Goal: Task Accomplishment & Management: Complete application form

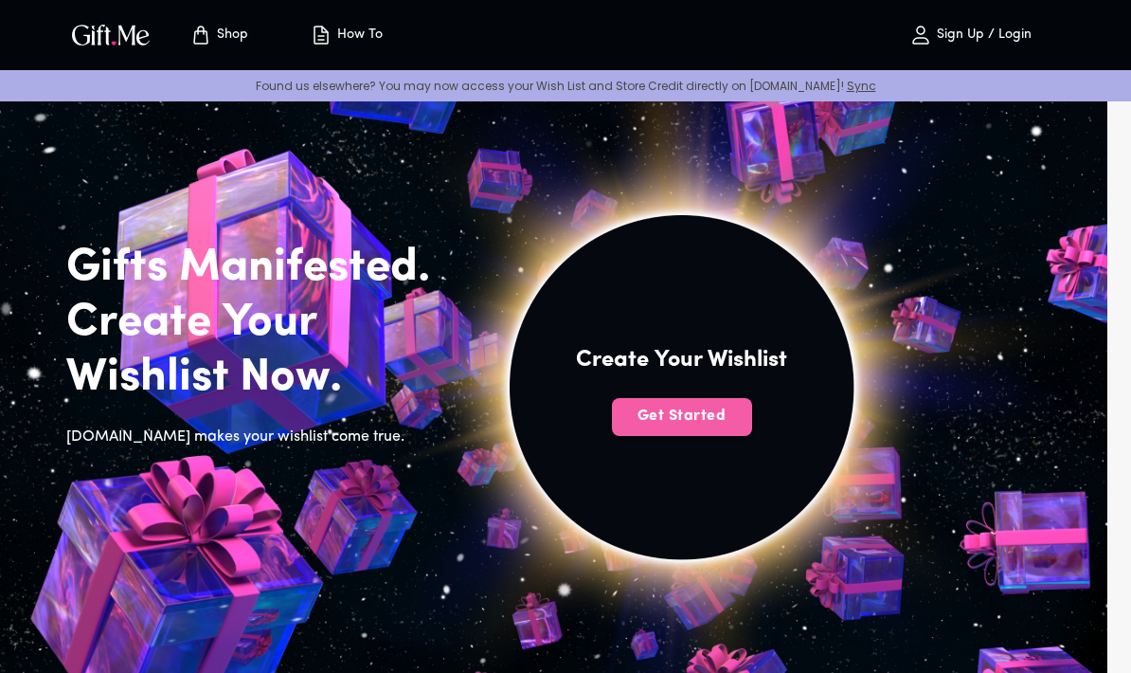
click at [714, 403] on button "Get Started" at bounding box center [682, 417] width 140 height 38
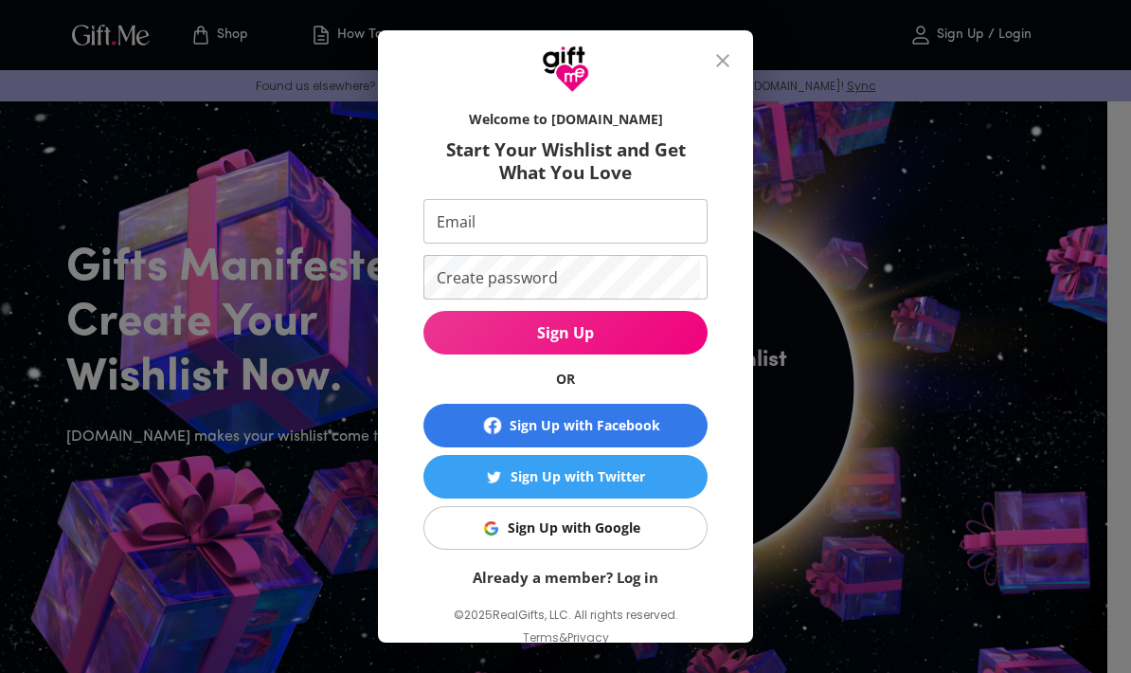
click at [442, 226] on input "Email" at bounding box center [561, 221] width 277 height 45
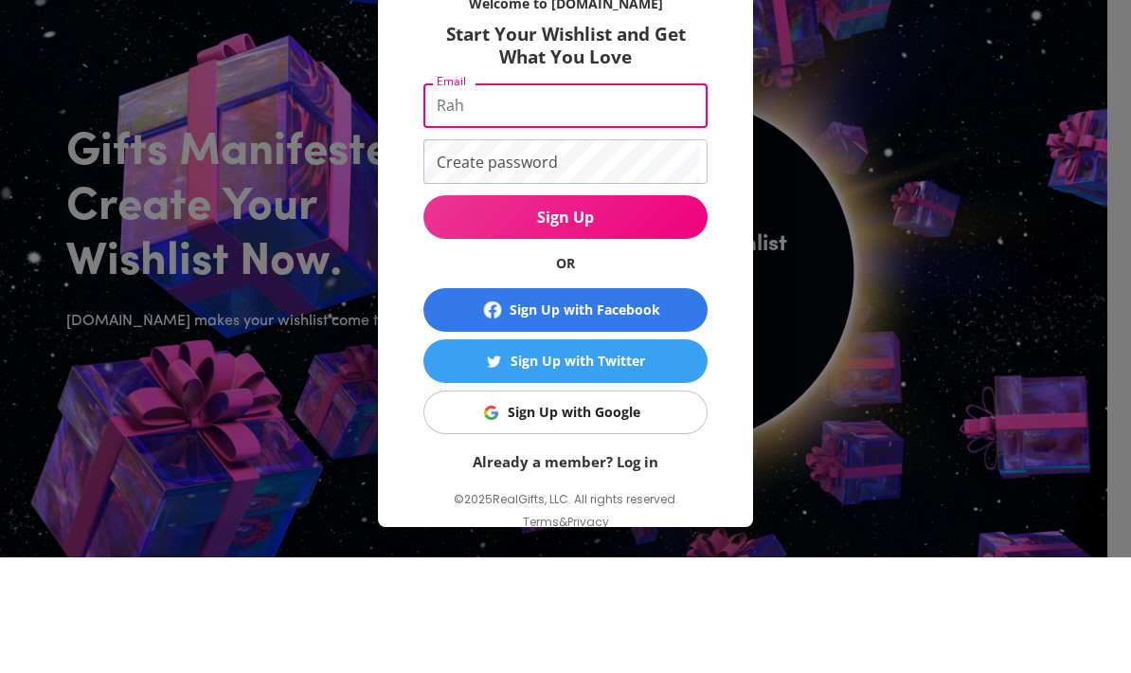
type input "[EMAIL_ADDRESS][DOMAIN_NAME]"
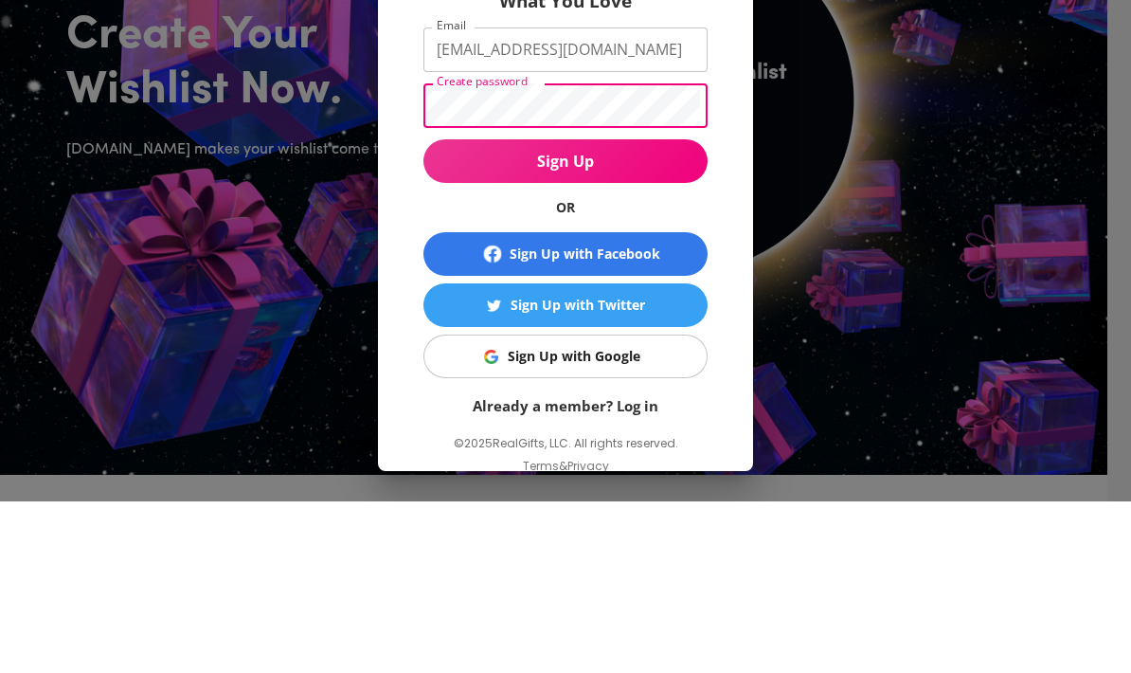
click at [453, 322] on span "Sign Up" at bounding box center [565, 332] width 284 height 21
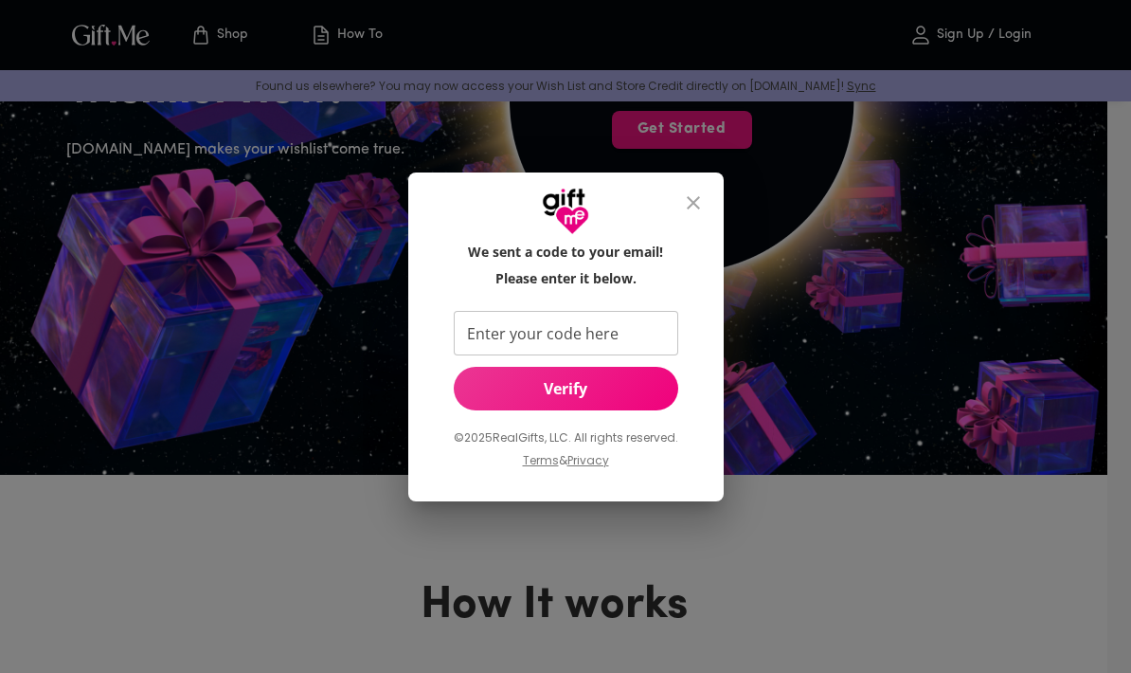
click at [497, 328] on input "Enter your code here" at bounding box center [562, 333] width 217 height 45
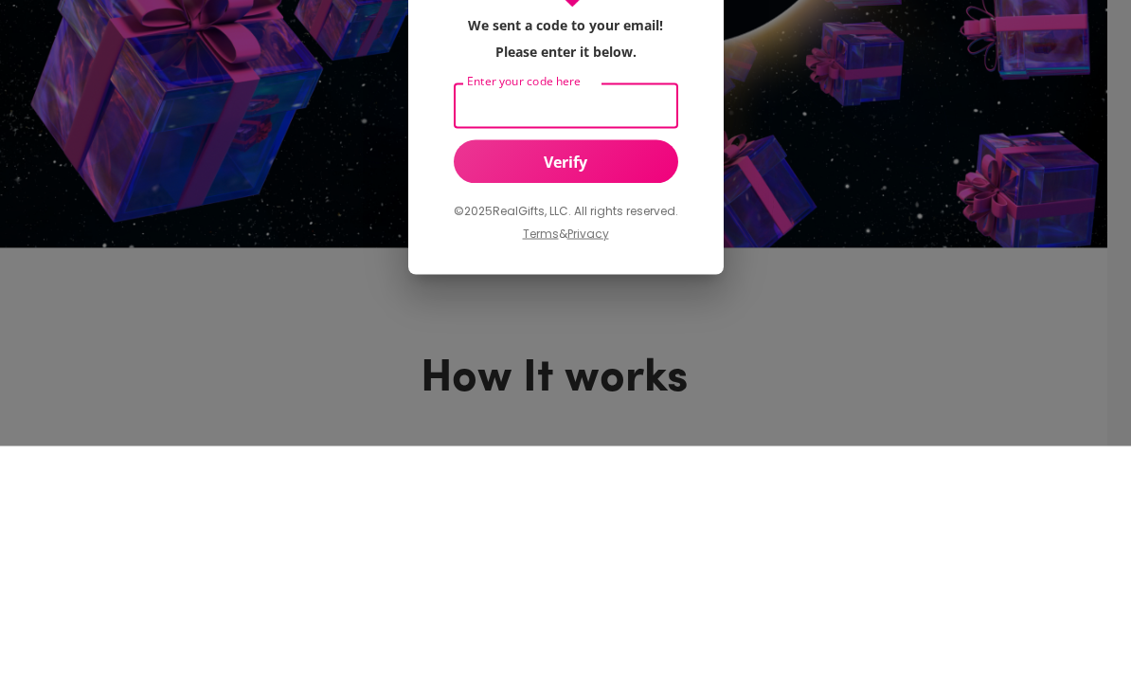
paste input "514328"
type input "514328"
click at [459, 242] on div "We sent a code to your email! Please enter it below. Enter your code here 51432…" at bounding box center [566, 363] width 255 height 243
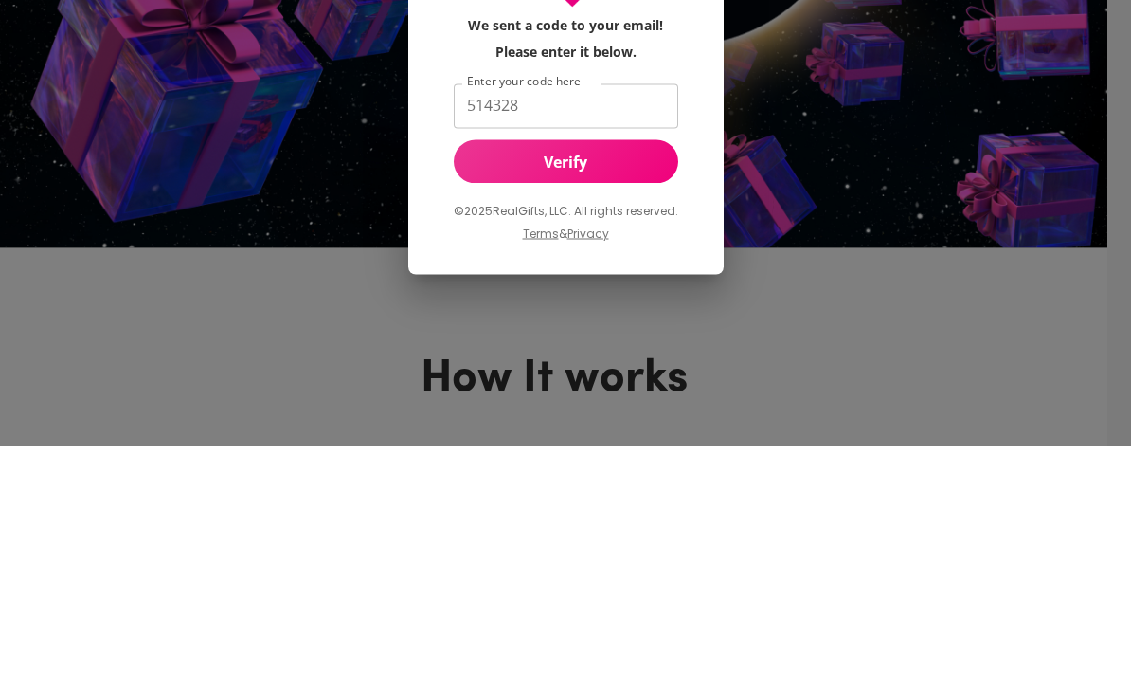
scroll to position [514, 0]
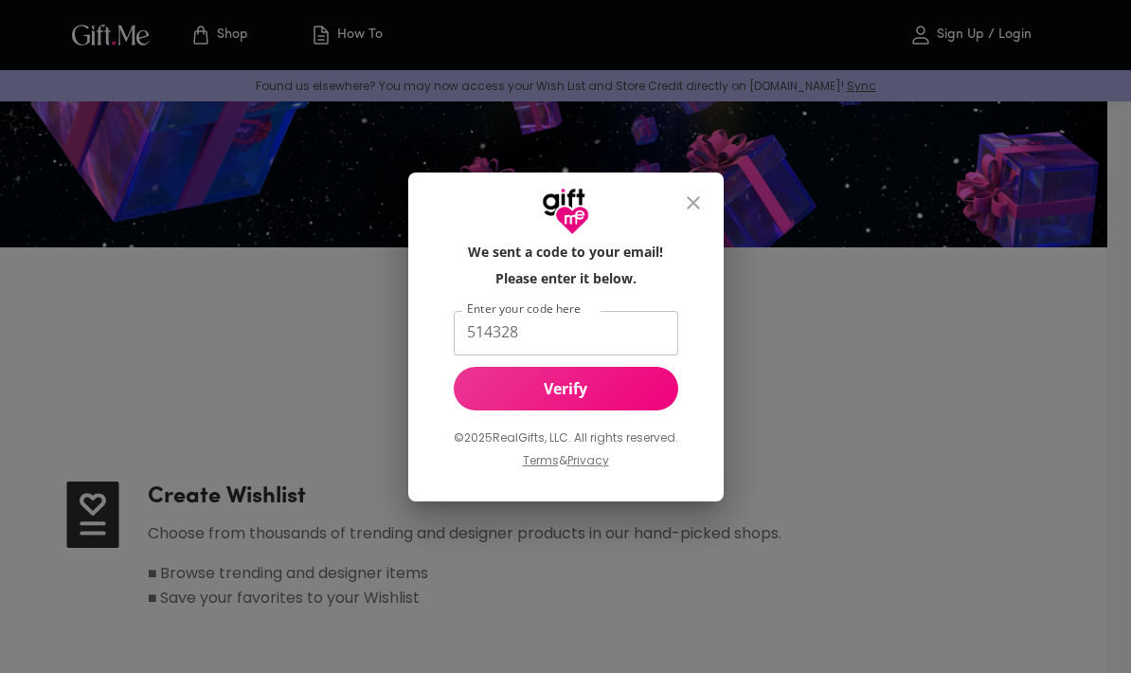
click at [489, 387] on span "Verify" at bounding box center [566, 388] width 224 height 21
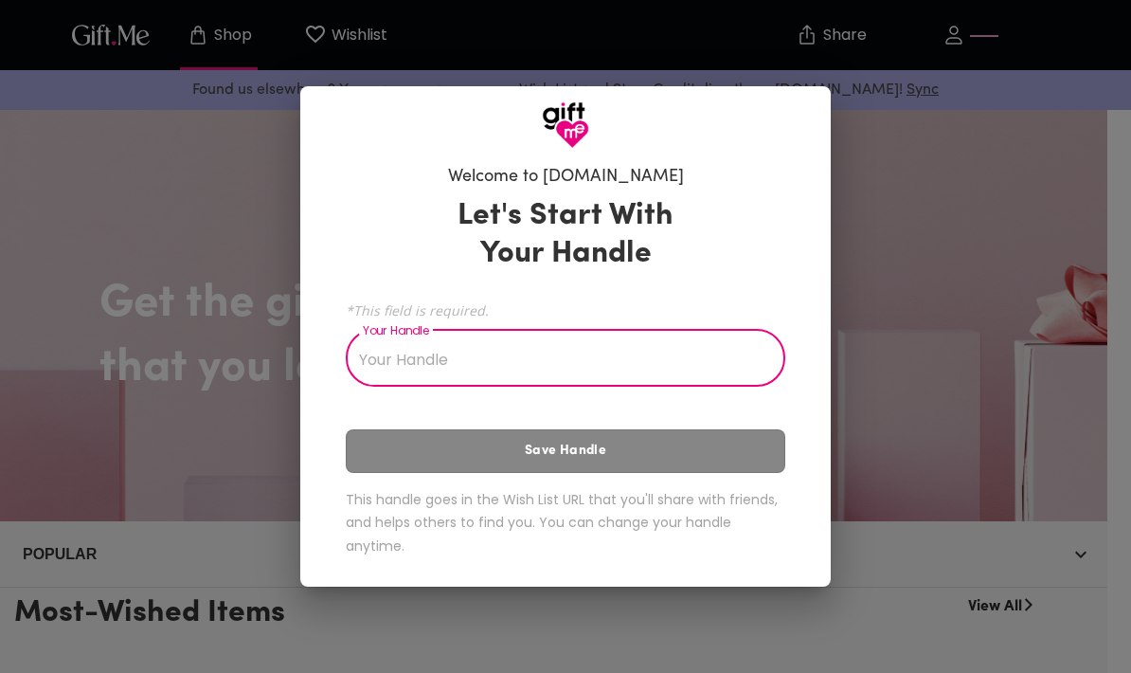
click at [357, 371] on input "Your Handle" at bounding box center [555, 359] width 419 height 53
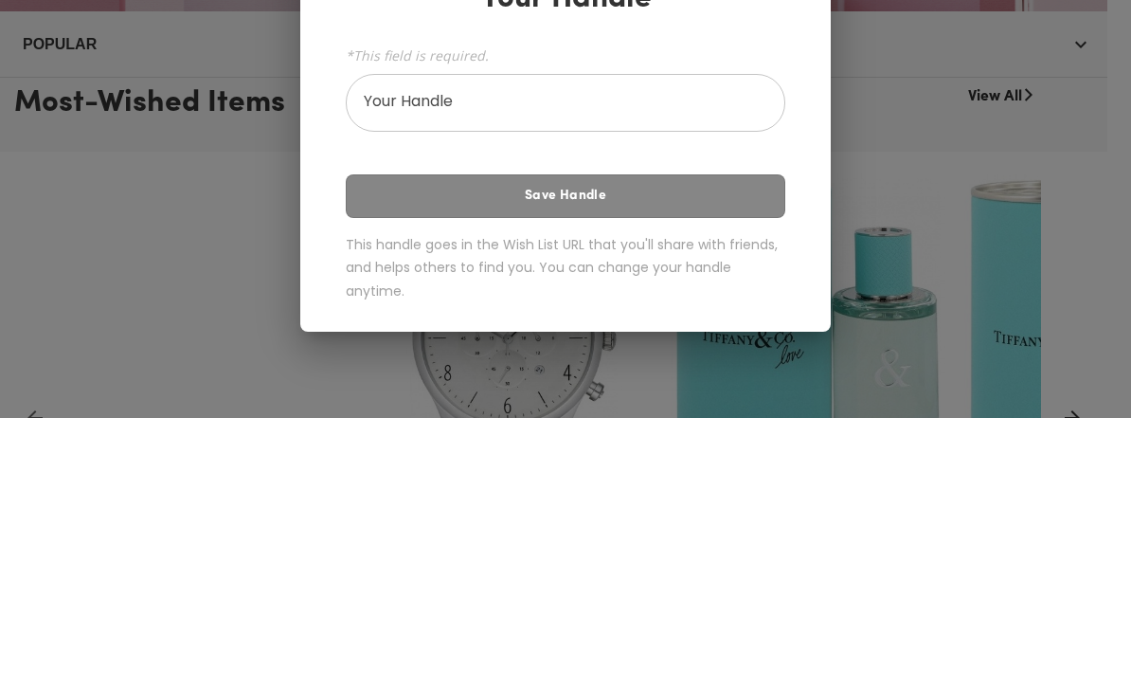
scroll to position [510, 0]
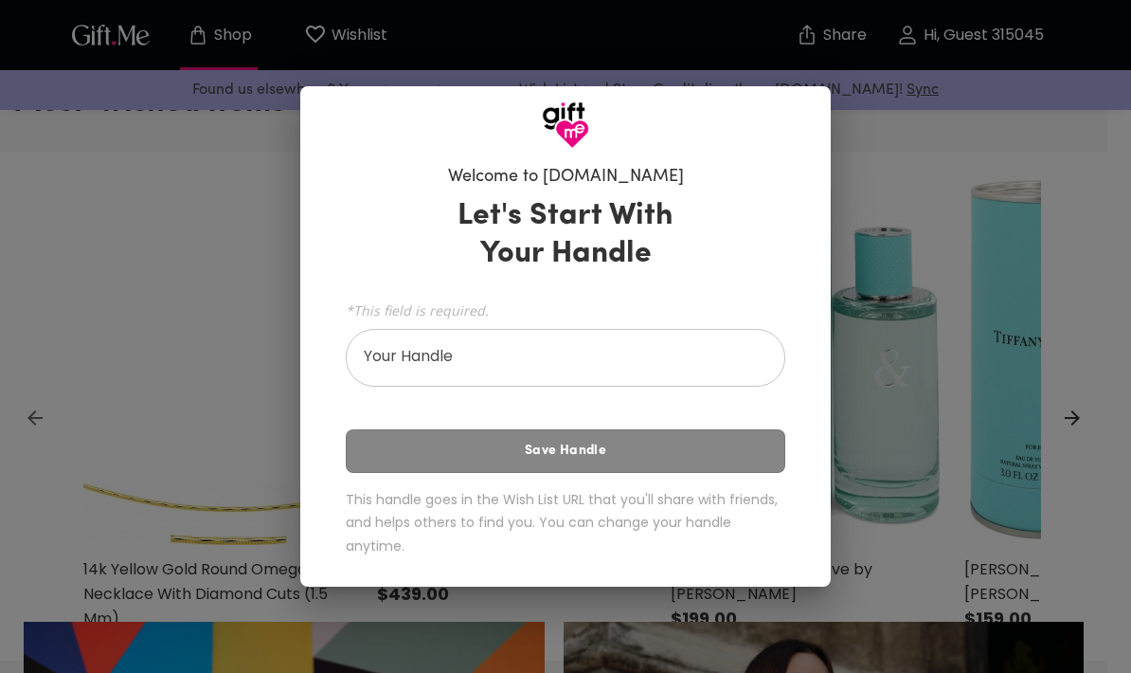
click at [359, 365] on input "Your Handle" at bounding box center [555, 359] width 419 height 53
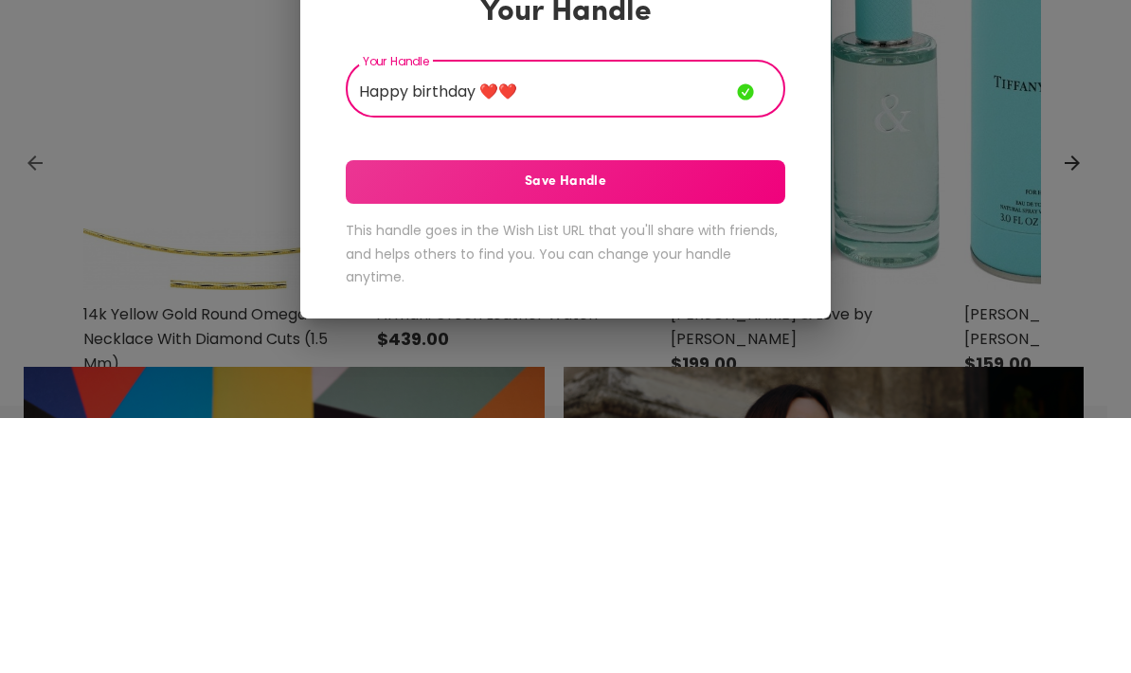
click at [725, 426] on span "Save Handle" at bounding box center [566, 436] width 440 height 21
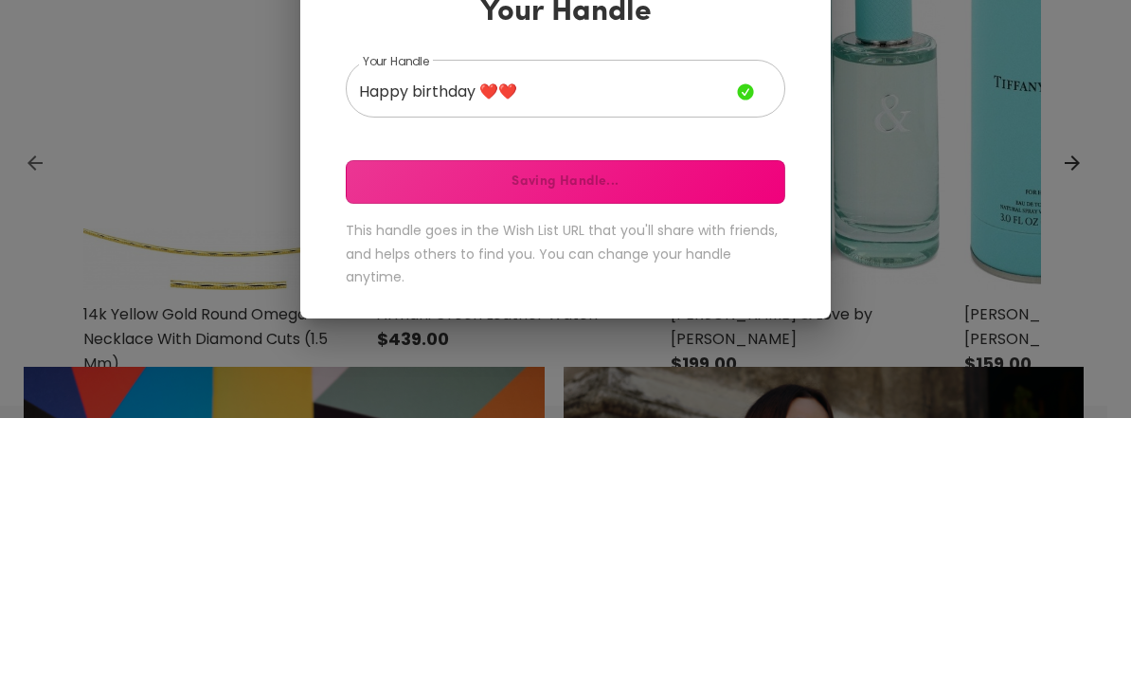
scroll to position [764, 0]
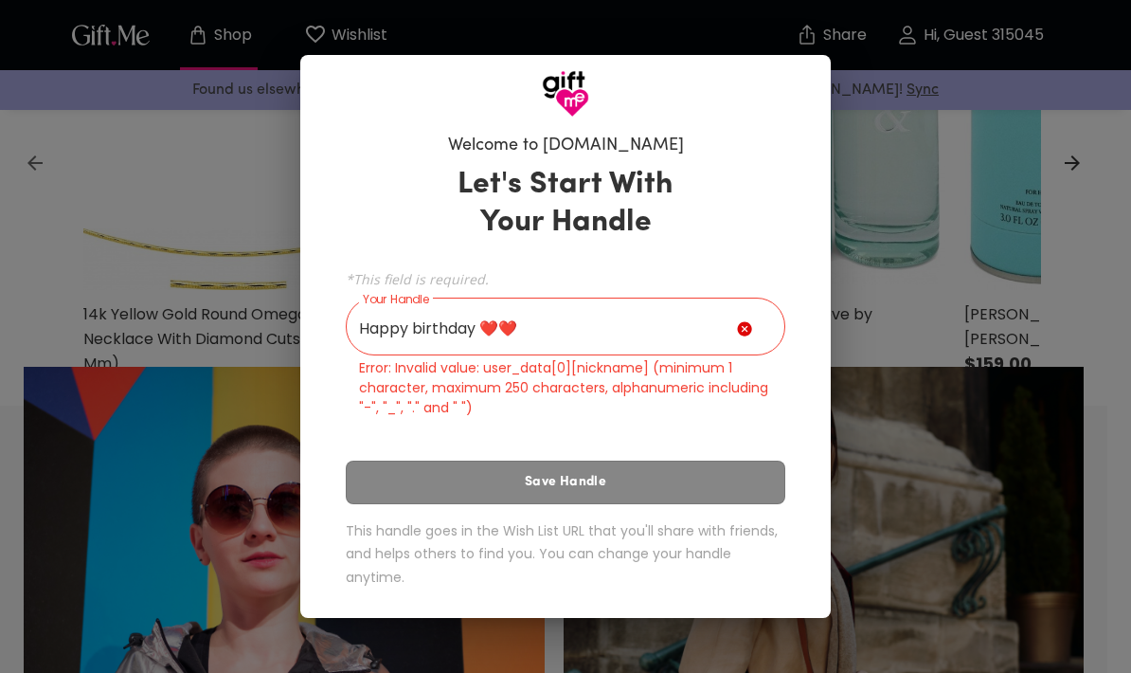
click at [680, 327] on input "Happy birthday ❤️❤️" at bounding box center [541, 328] width 391 height 53
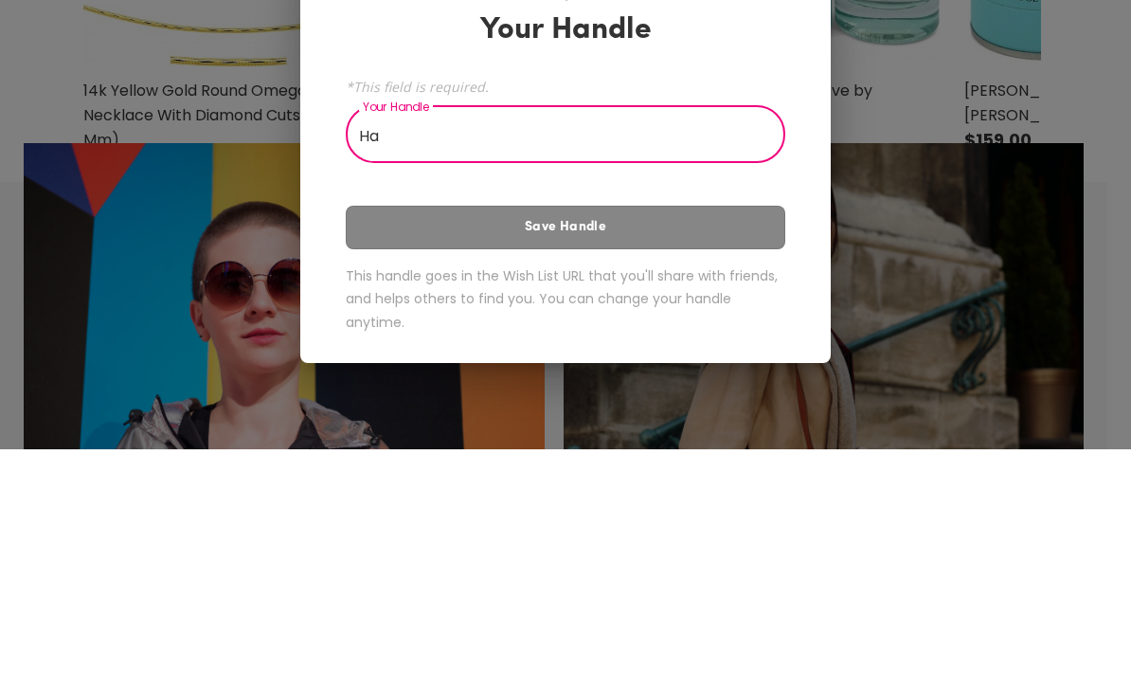
type input "H"
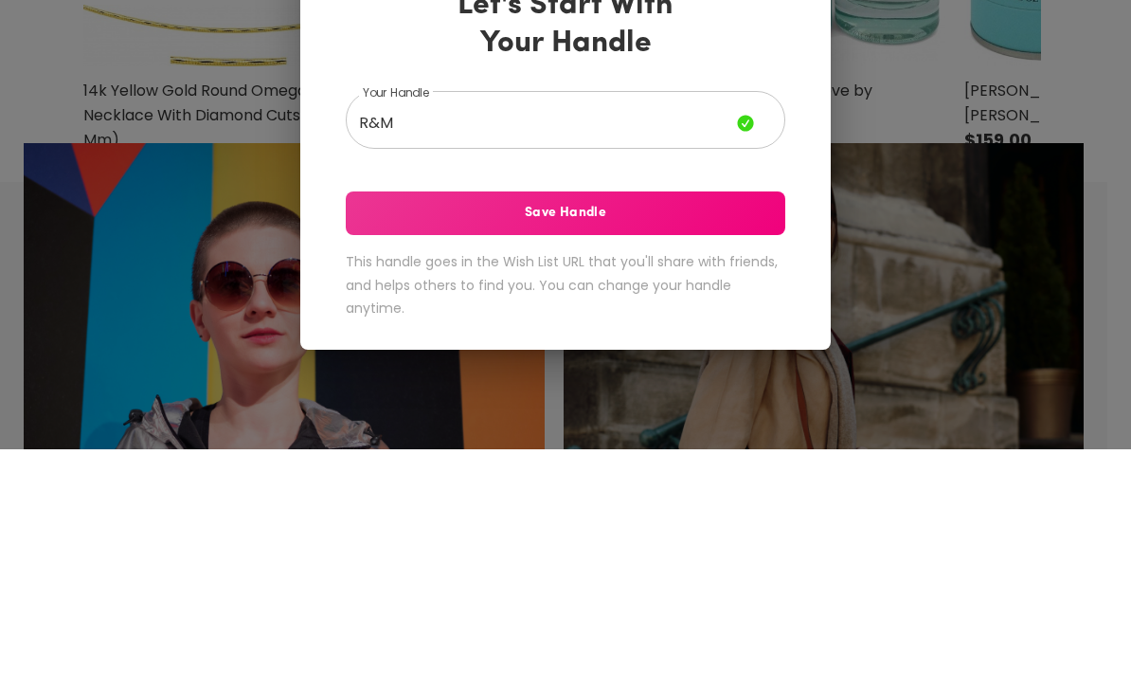
scroll to position [988, 0]
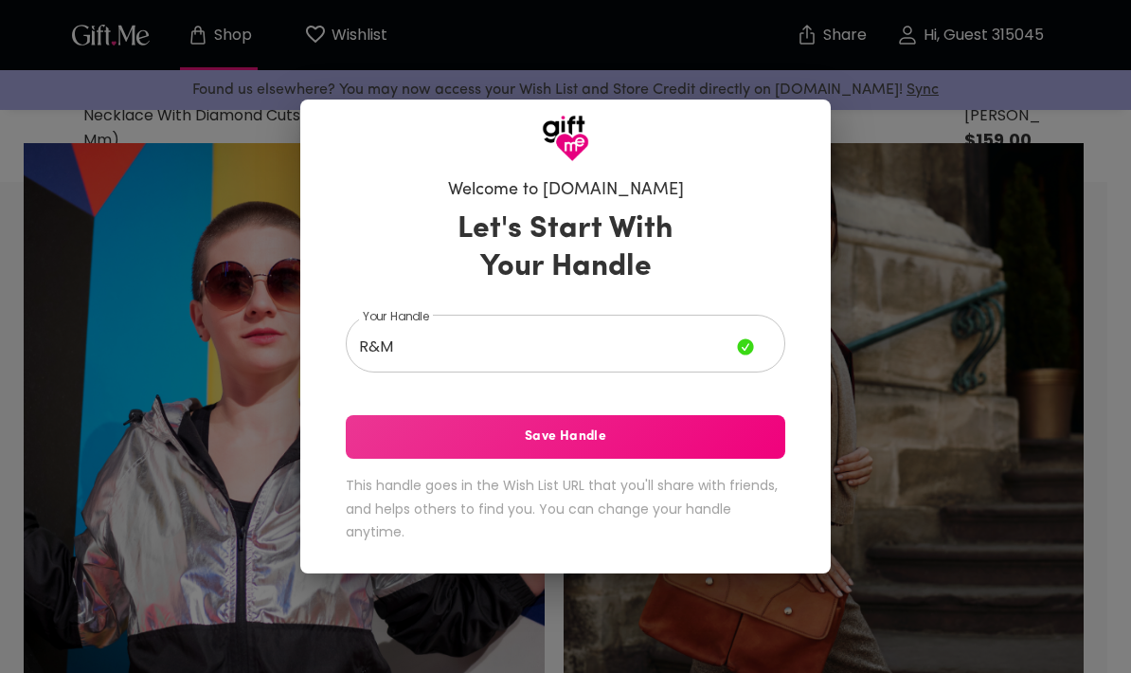
click at [372, 448] on button "Save Handle" at bounding box center [566, 437] width 440 height 44
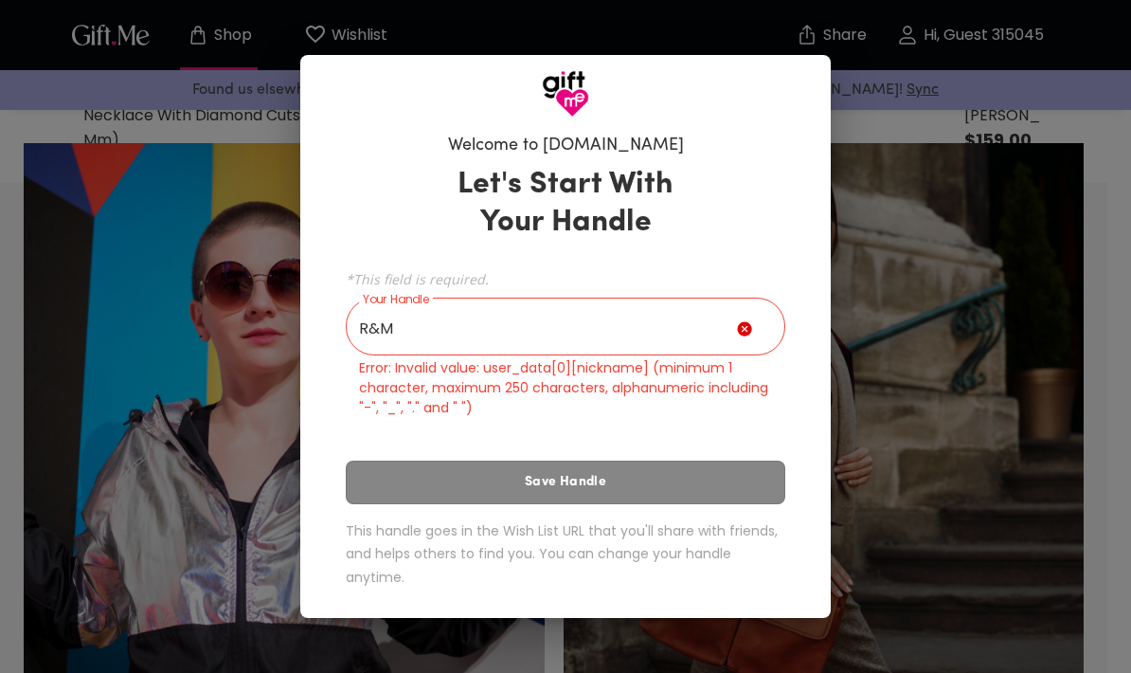
click at [375, 331] on input "R&M" at bounding box center [541, 328] width 391 height 53
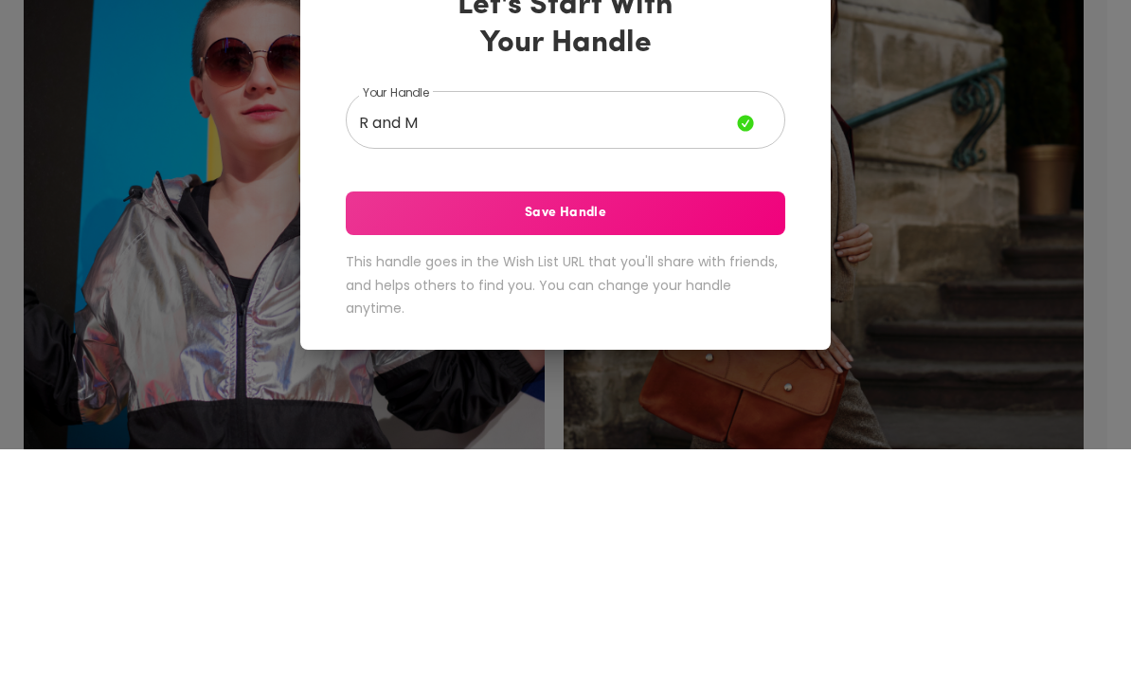
scroll to position [1212, 0]
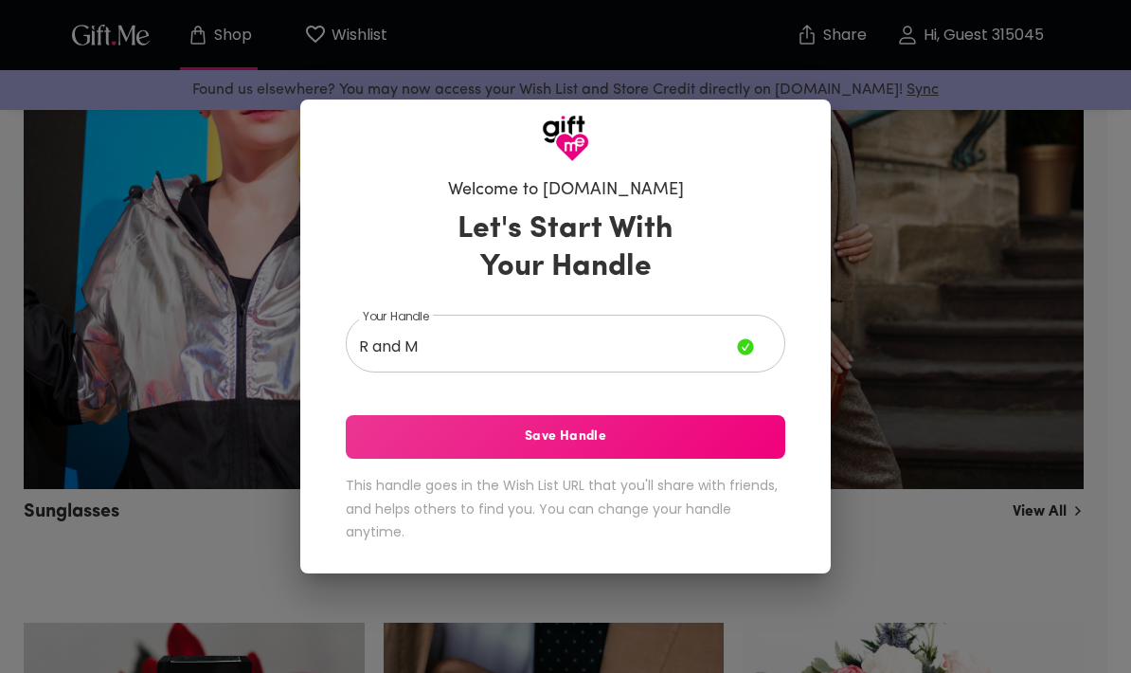
type input "R and M"
click at [379, 434] on span "Save Handle" at bounding box center [566, 436] width 440 height 21
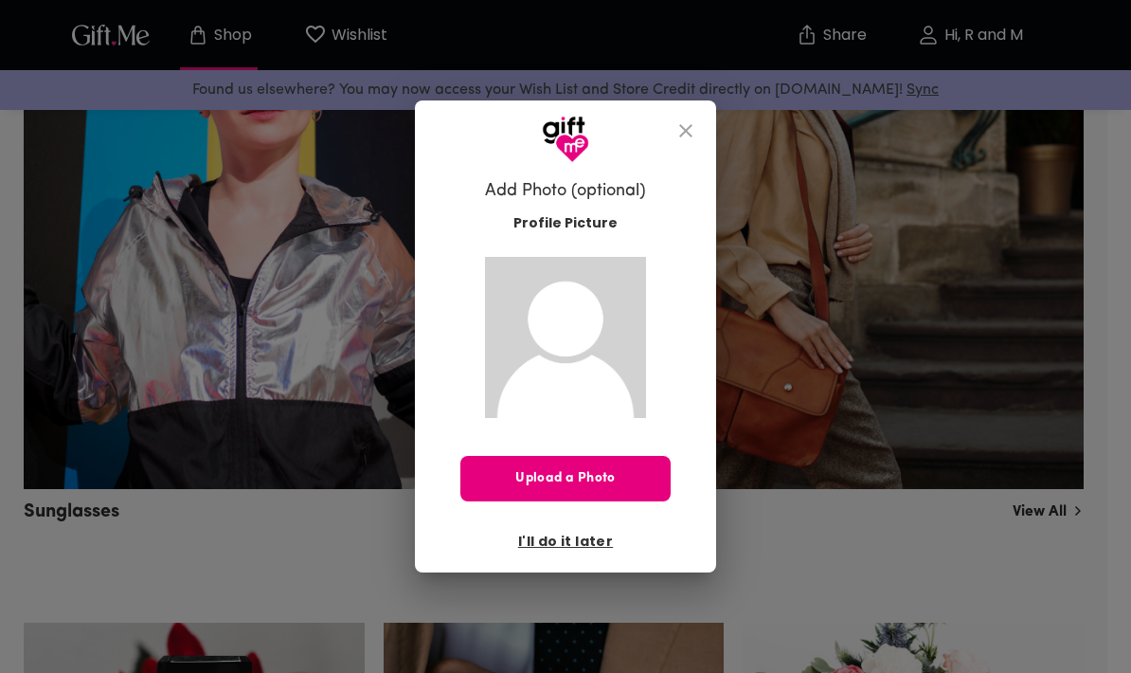
click at [524, 549] on span "I'll do it later" at bounding box center [565, 540] width 95 height 21
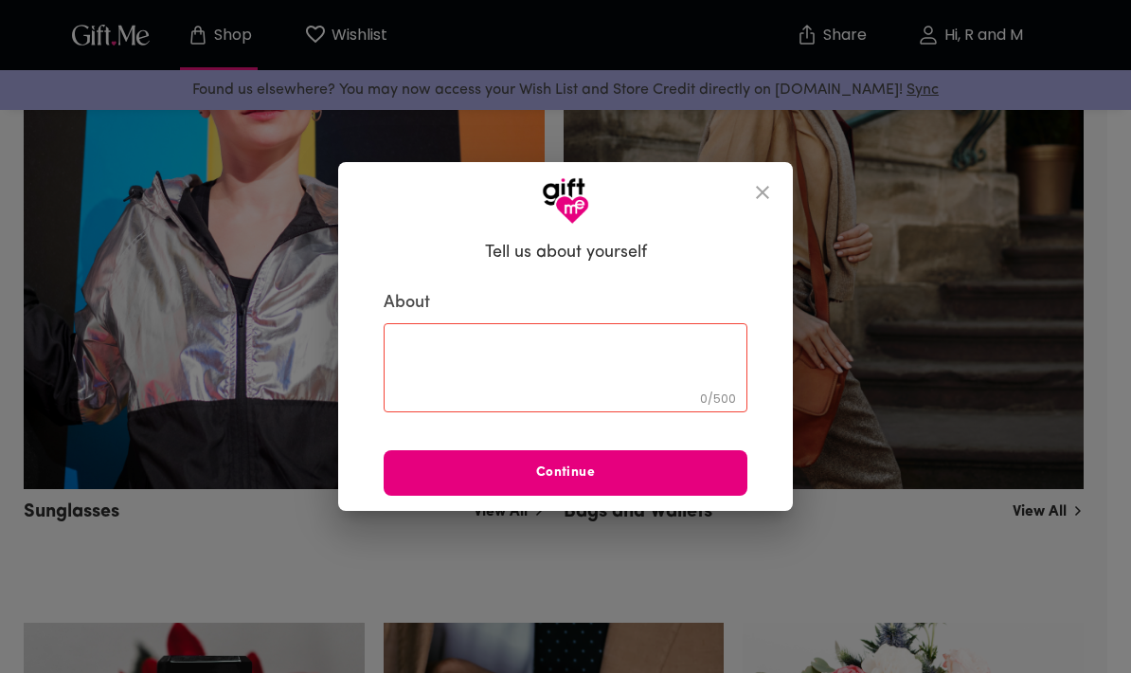
click at [385, 347] on div "0 / 500 ​" at bounding box center [566, 367] width 364 height 89
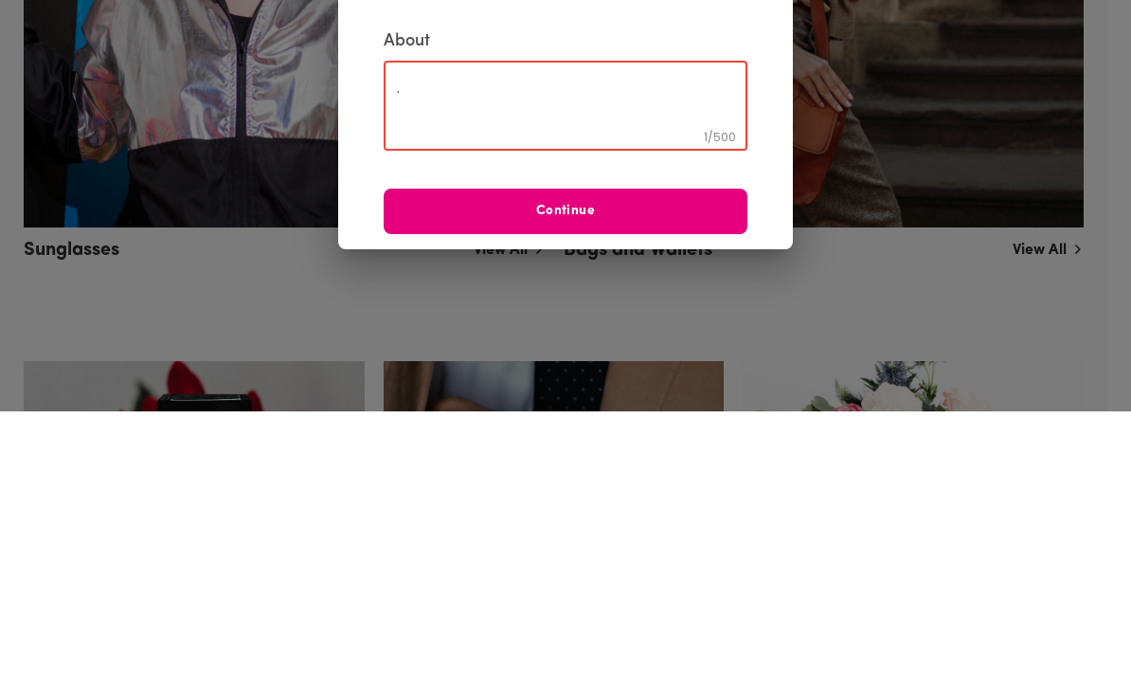
scroll to position [1473, 0]
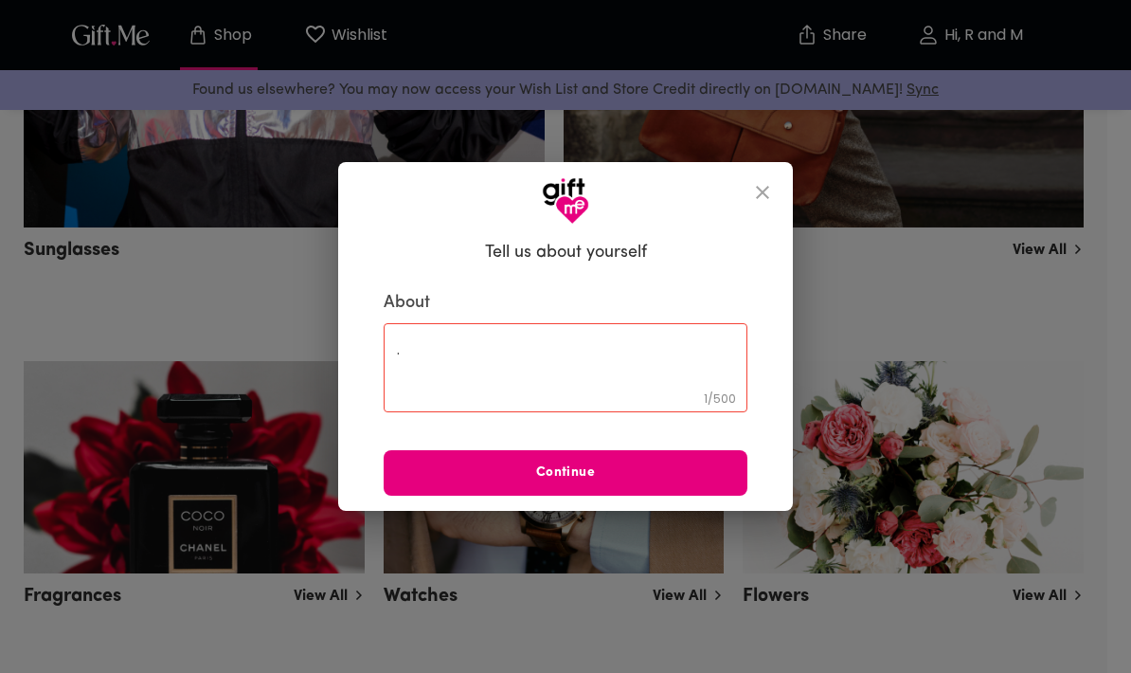
type textarea "."
click at [432, 474] on span "Continue" at bounding box center [566, 472] width 364 height 21
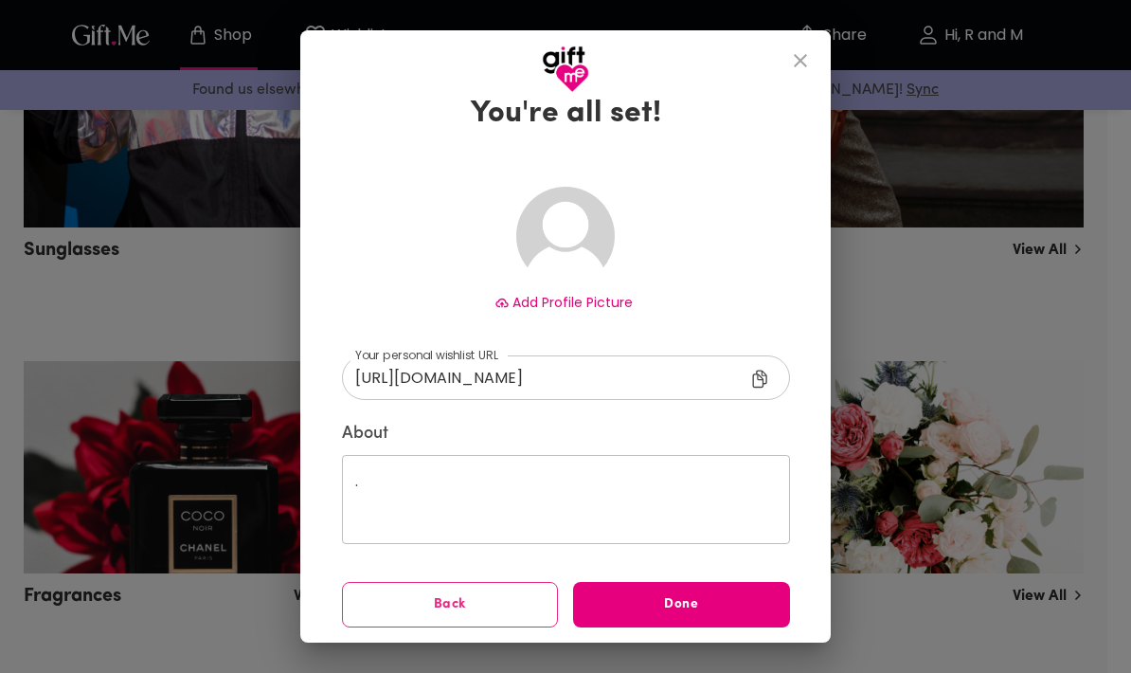
scroll to position [45, 0]
click at [382, 595] on span "Back" at bounding box center [450, 605] width 215 height 21
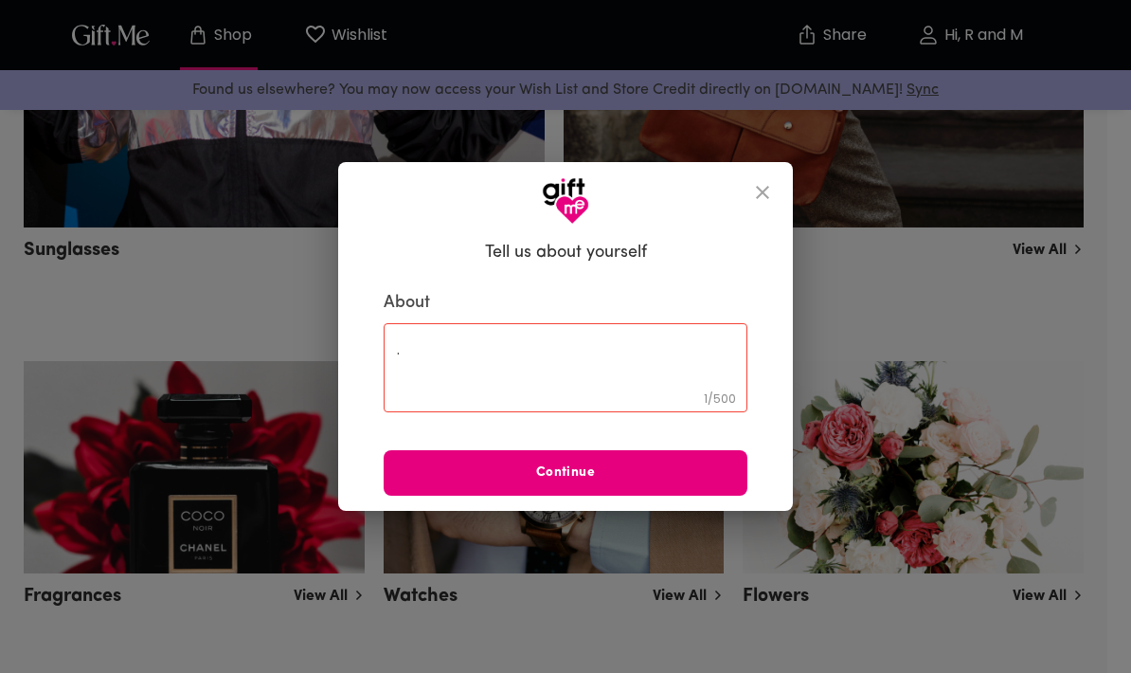
scroll to position [0, 0]
click at [403, 342] on textarea "." at bounding box center [565, 367] width 337 height 54
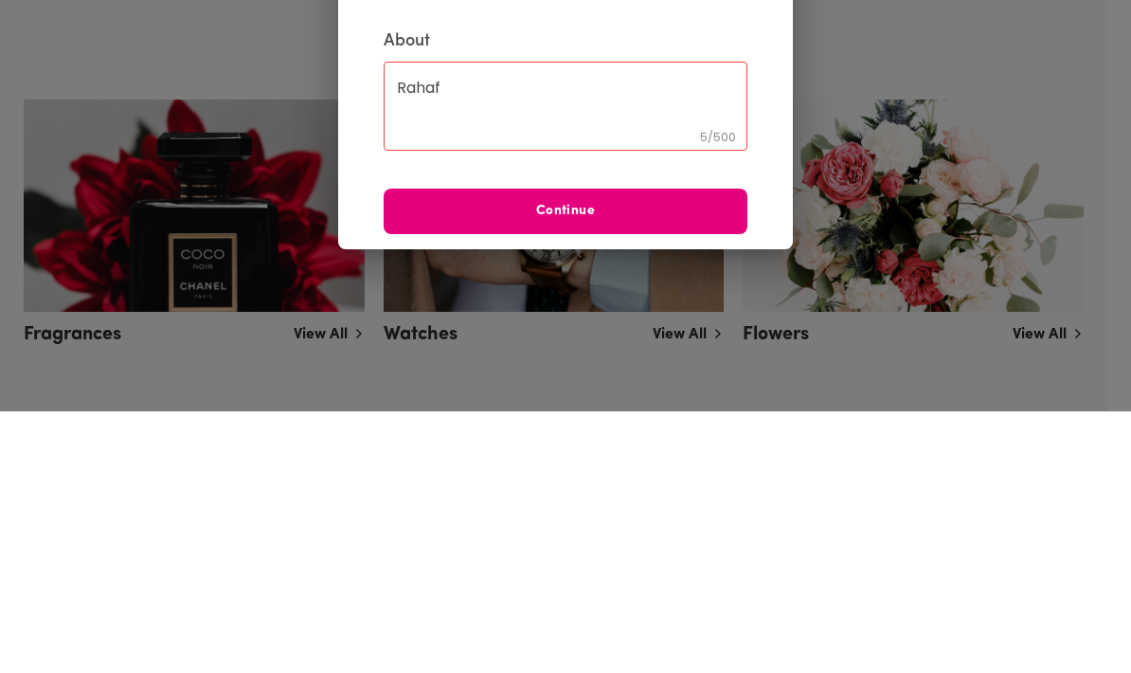
scroll to position [1734, 0]
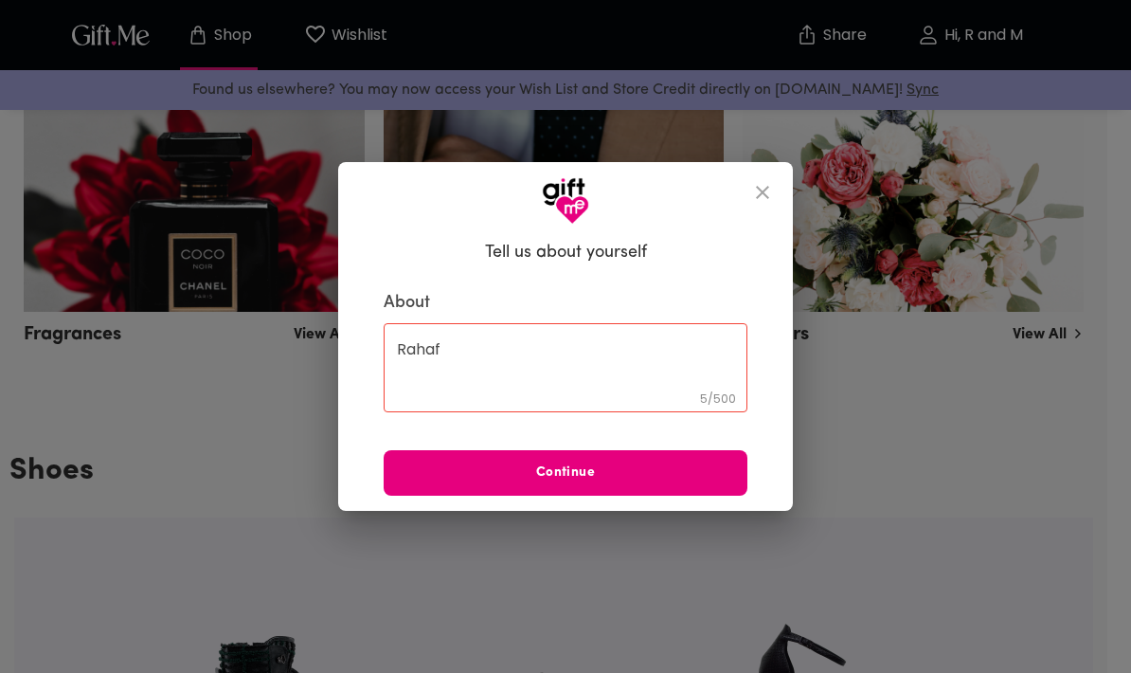
type textarea "Rahaf"
click at [438, 478] on span "Continue" at bounding box center [566, 472] width 364 height 21
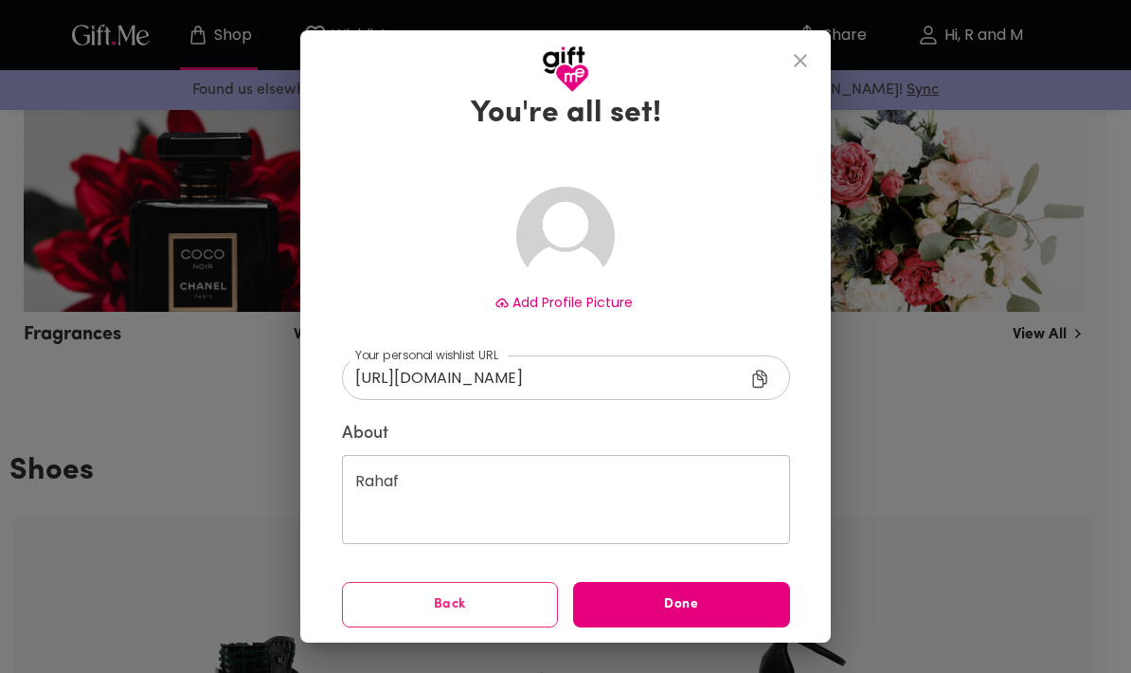
scroll to position [45, 0]
click at [759, 607] on span "Done" at bounding box center [681, 605] width 217 height 21
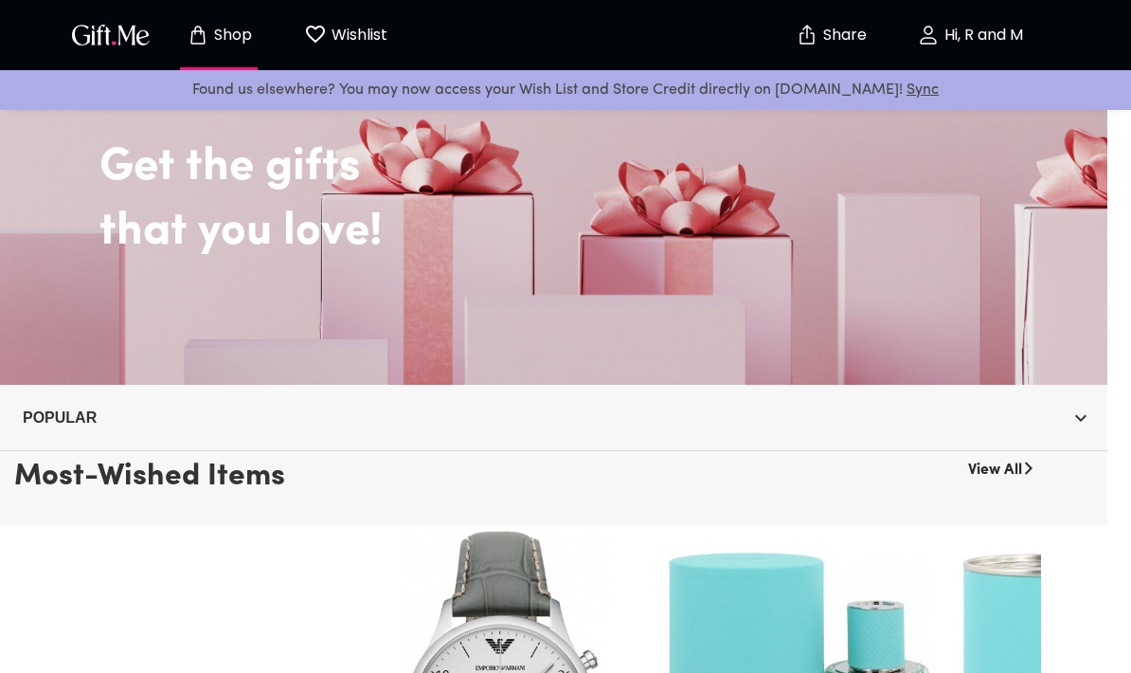
scroll to position [135, 0]
